Goal: Find contact information: Find contact information

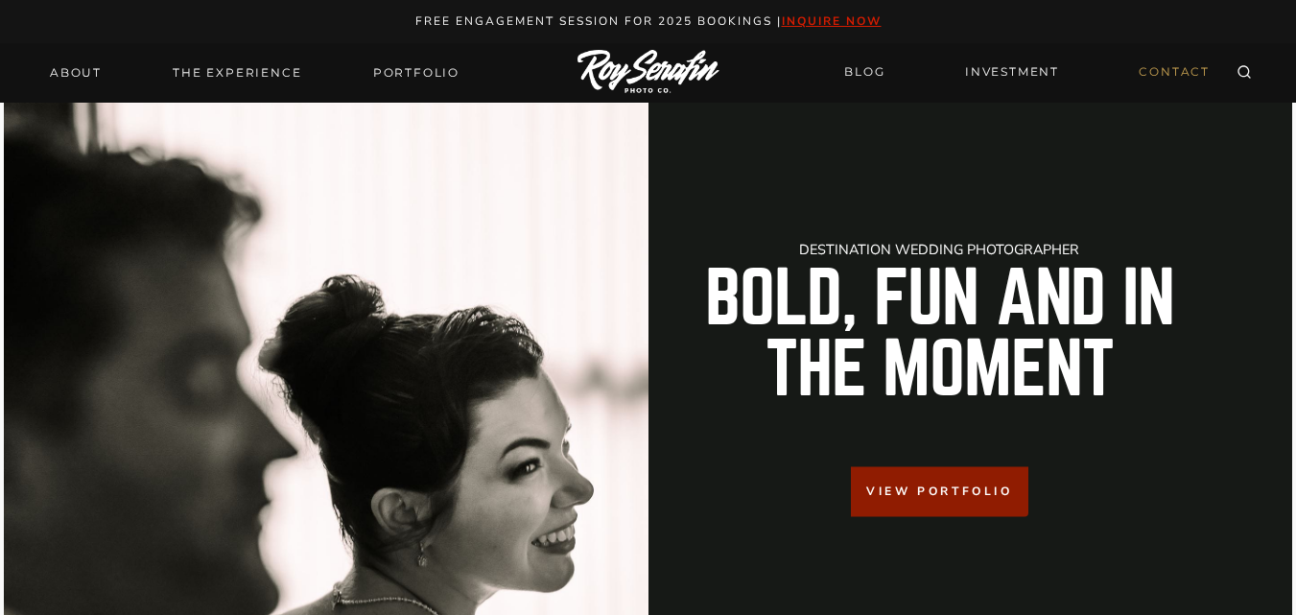
click at [1160, 75] on link "CONTACT" at bounding box center [1174, 73] width 94 height 34
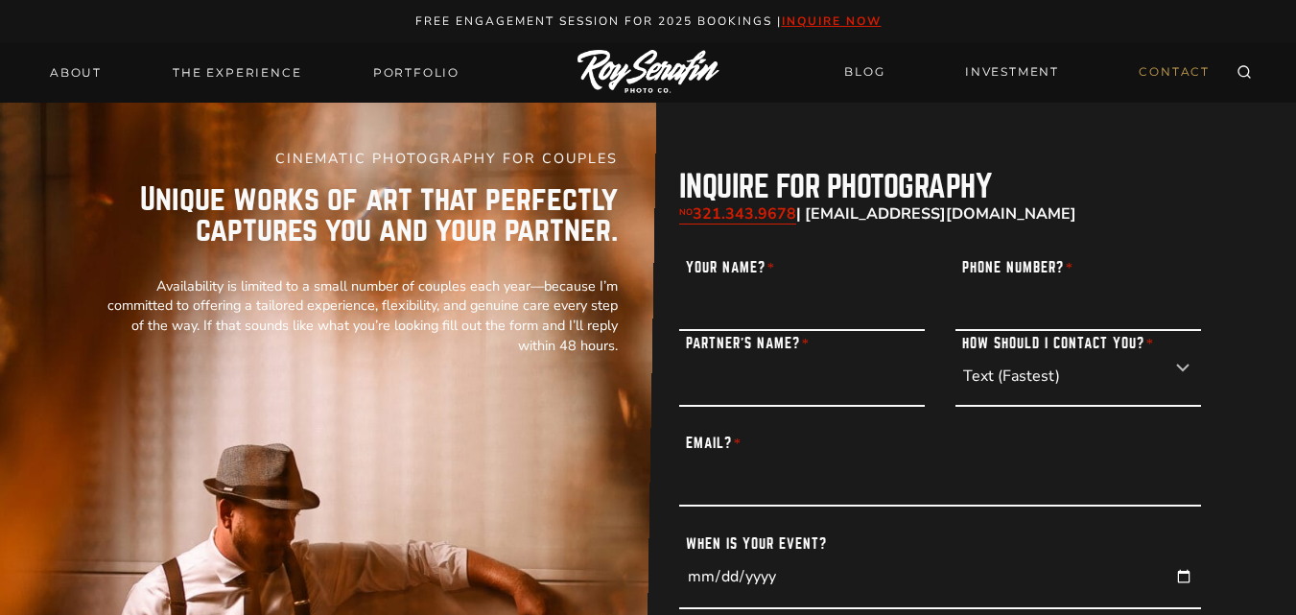
click at [971, 218] on p "NO 321.343.9678 | info@royserafin.com" at bounding box center [940, 213] width 522 height 23
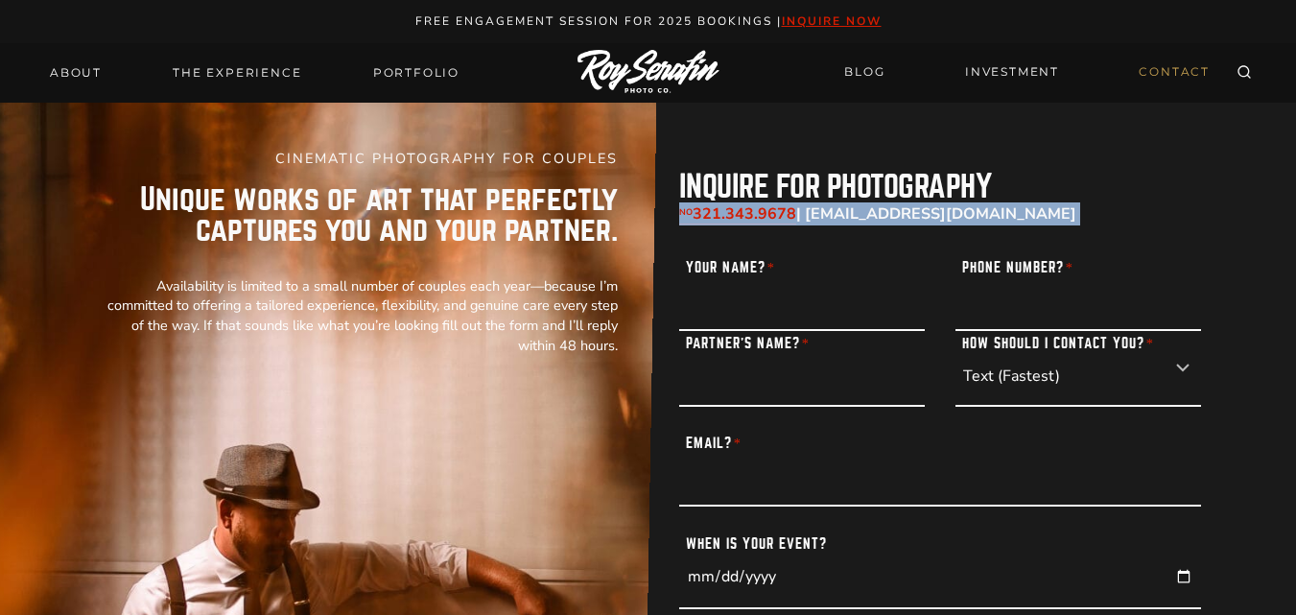
click at [971, 218] on p "NO 321.343.9678 | info@royserafin.com" at bounding box center [940, 213] width 522 height 23
click at [962, 205] on p "NO 321.343.9678 | info@royserafin.com" at bounding box center [940, 213] width 522 height 23
drag, startPoint x: 962, startPoint y: 222, endPoint x: 805, endPoint y: 212, distance: 157.6
click at [805, 212] on p "NO 321.343.9678 | info@royserafin.com" at bounding box center [940, 213] width 522 height 23
copy strong "[EMAIL_ADDRESS][DOMAIN_NAME]"
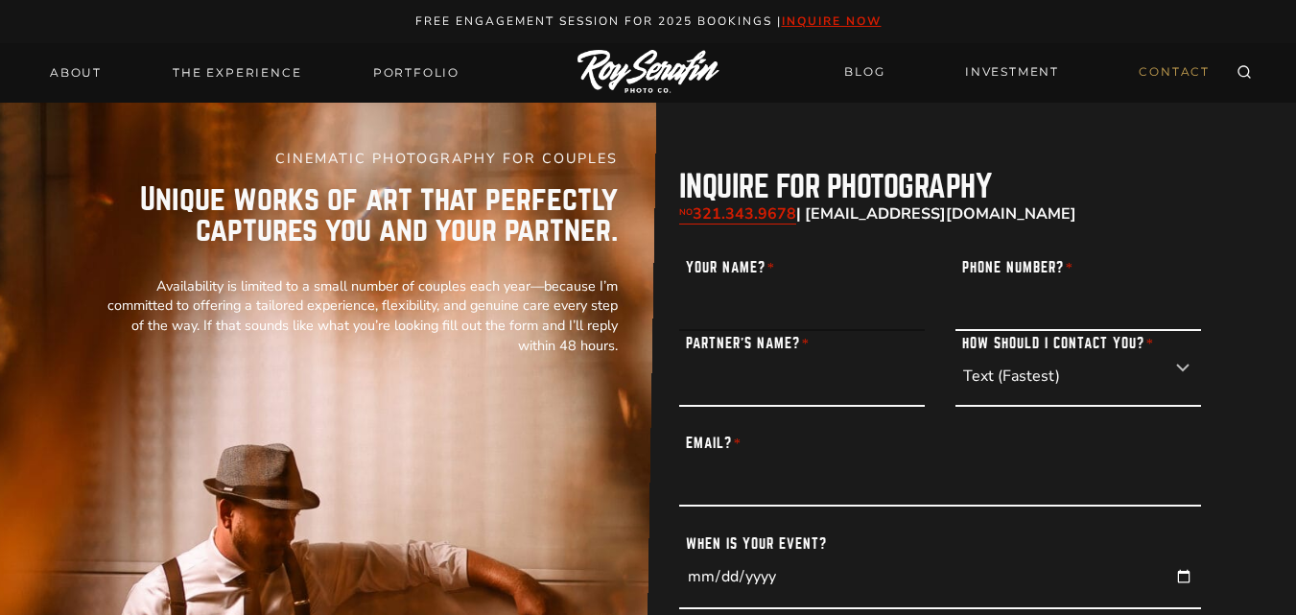
click at [880, 264] on input "Your Name? *" at bounding box center [802, 293] width 246 height 76
